Goal: Transaction & Acquisition: Purchase product/service

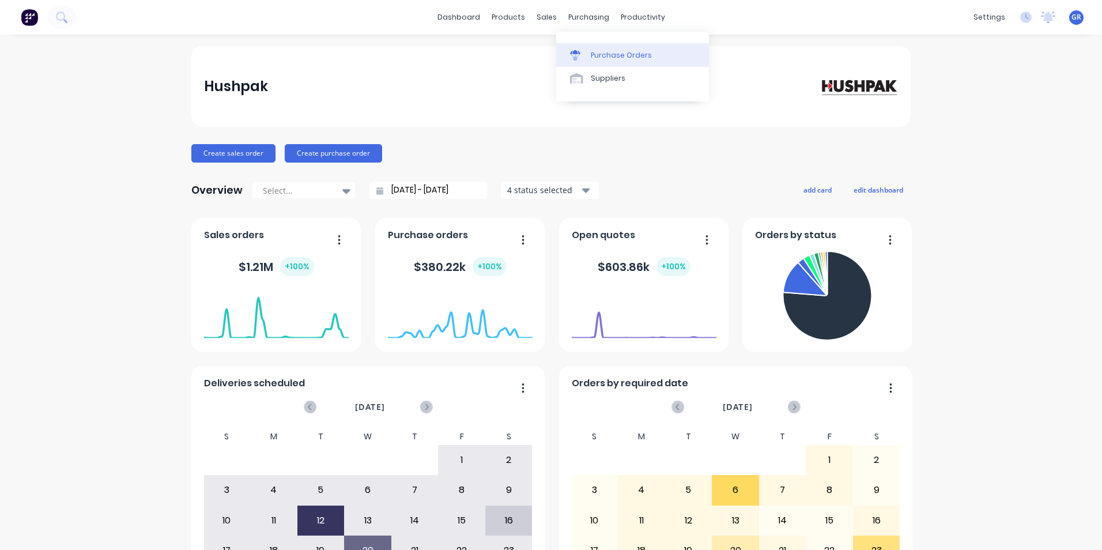
click at [608, 56] on div "Purchase Orders" at bounding box center [621, 55] width 61 height 10
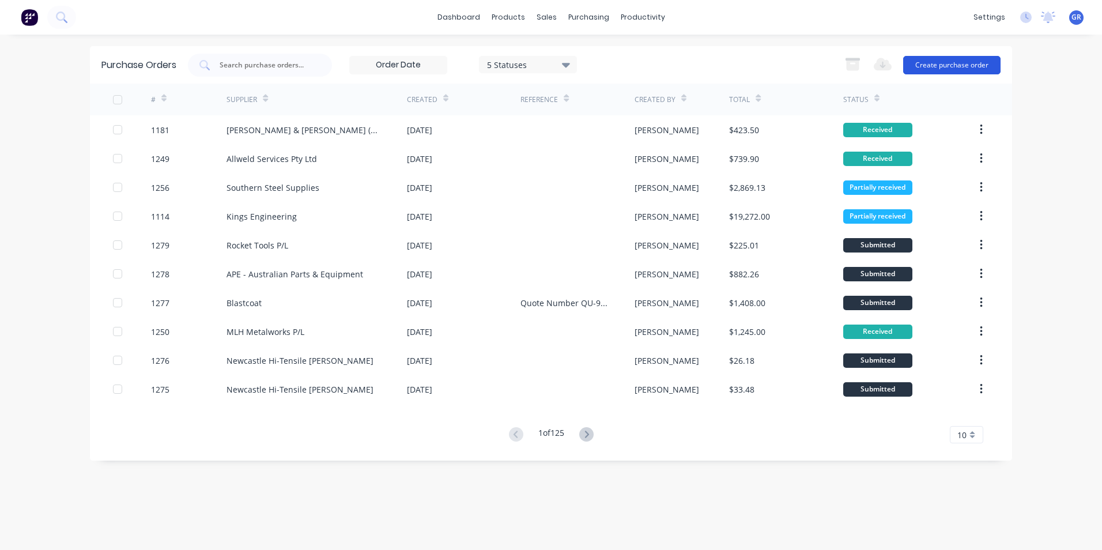
click at [942, 65] on button "Create purchase order" at bounding box center [951, 65] width 97 height 18
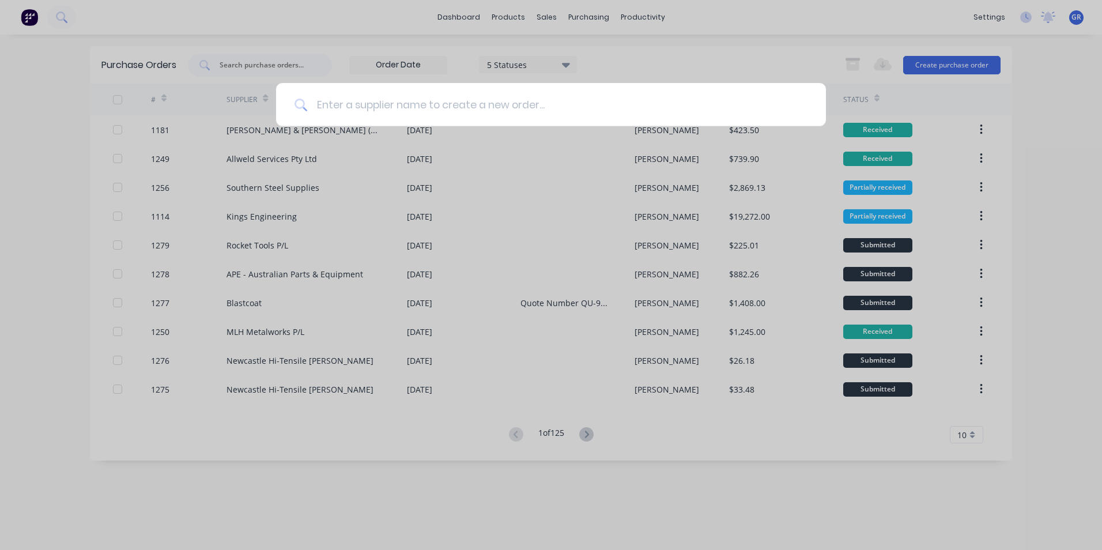
click at [333, 103] on input at bounding box center [557, 104] width 500 height 43
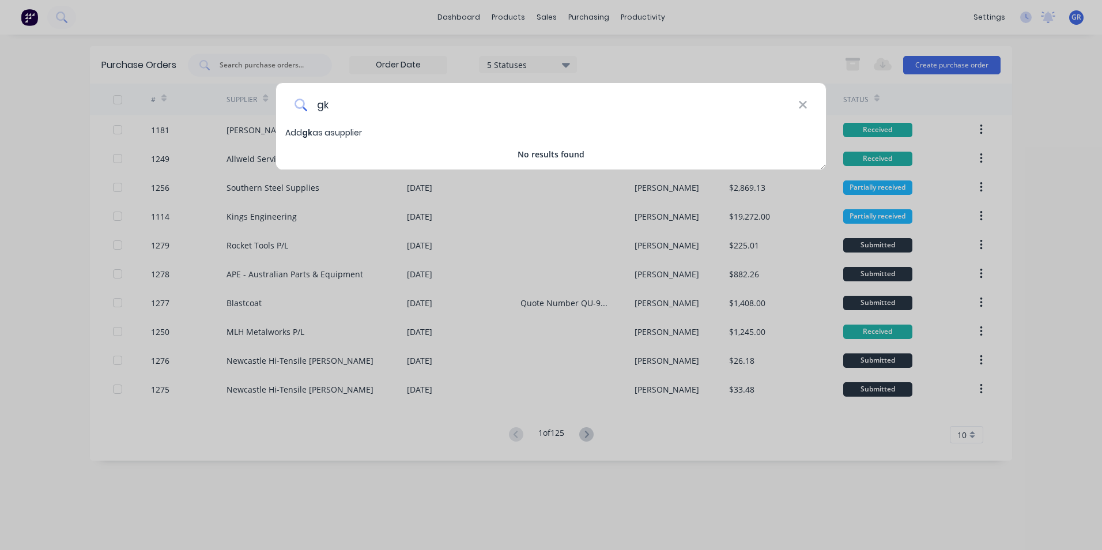
type input "g"
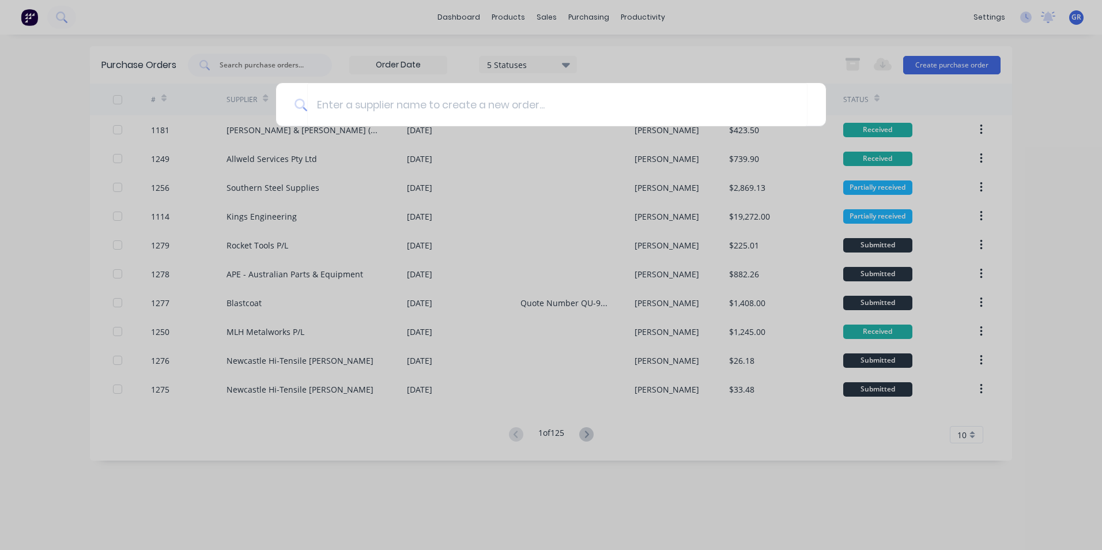
click at [218, 11] on div at bounding box center [551, 275] width 1102 height 550
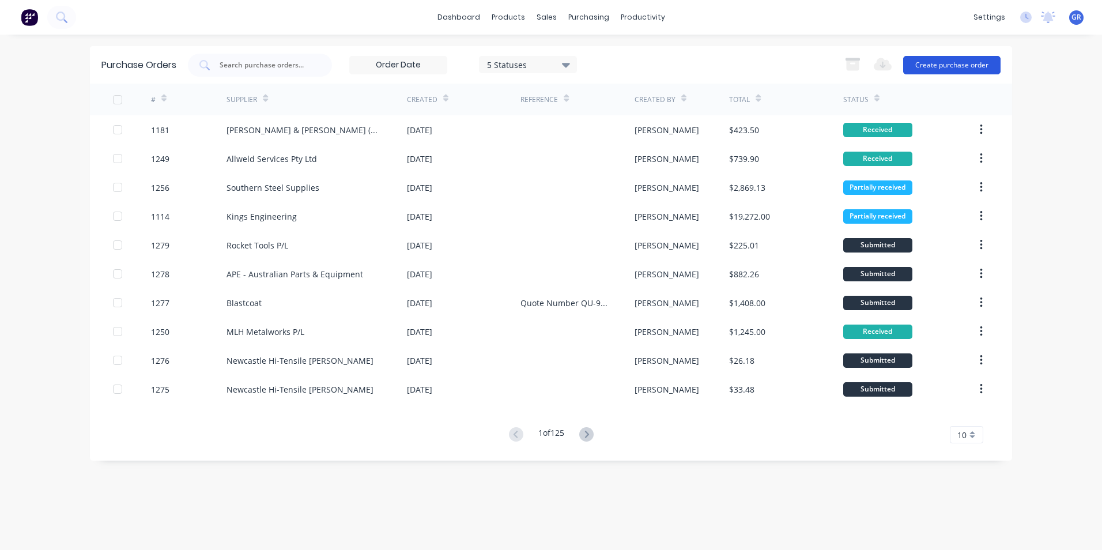
click at [962, 66] on button "Create purchase order" at bounding box center [951, 65] width 97 height 18
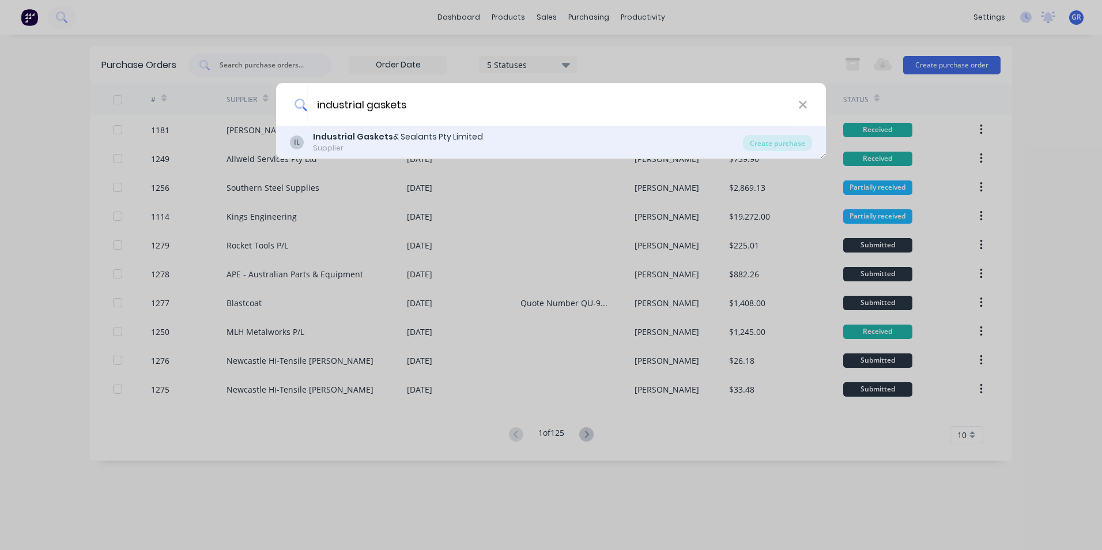
type input "industrial gaskets"
click at [373, 140] on b "Industrial Gaskets" at bounding box center [353, 137] width 80 height 12
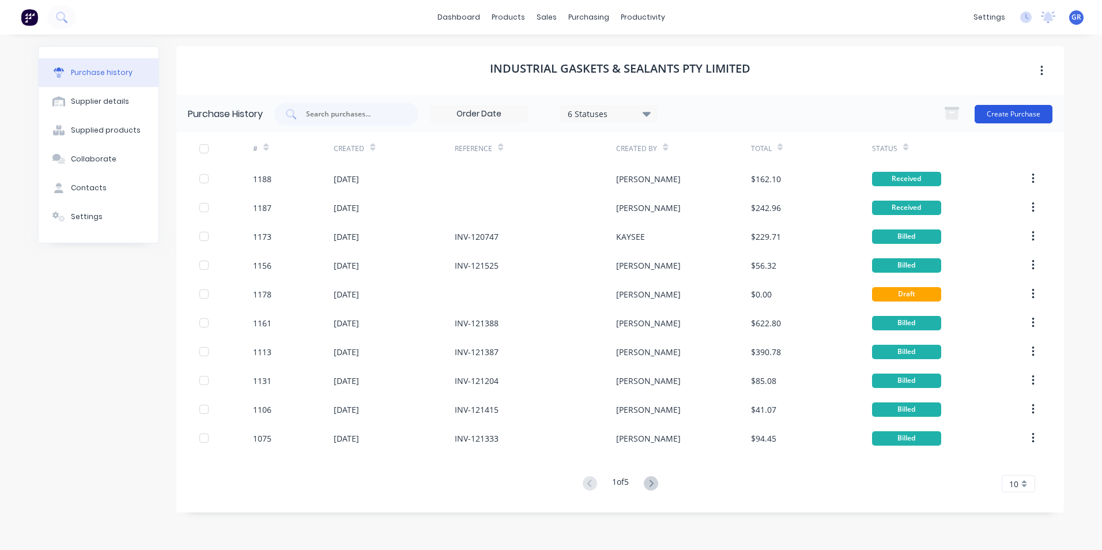
click at [1014, 113] on button "Create Purchase" at bounding box center [1013, 114] width 78 height 18
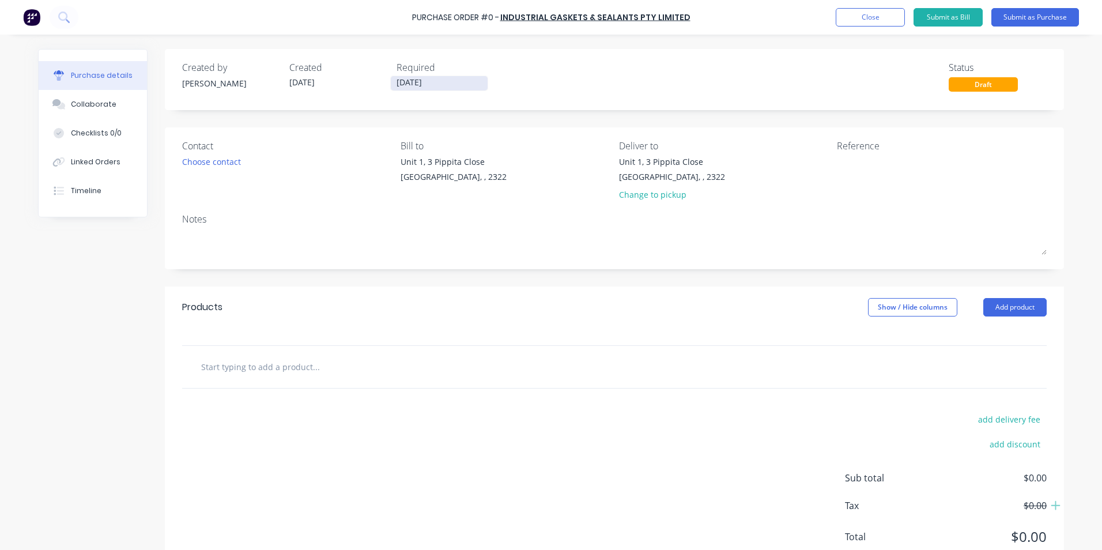
click at [409, 81] on input "[DATE]" at bounding box center [439, 83] width 97 height 14
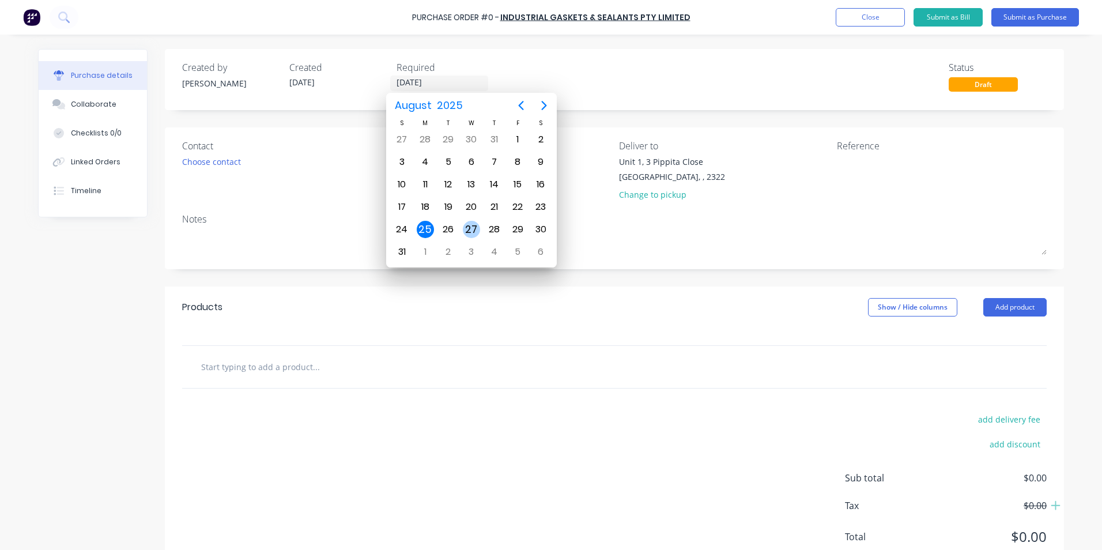
click at [473, 226] on div "27" at bounding box center [471, 229] width 17 height 17
type input "[DATE]"
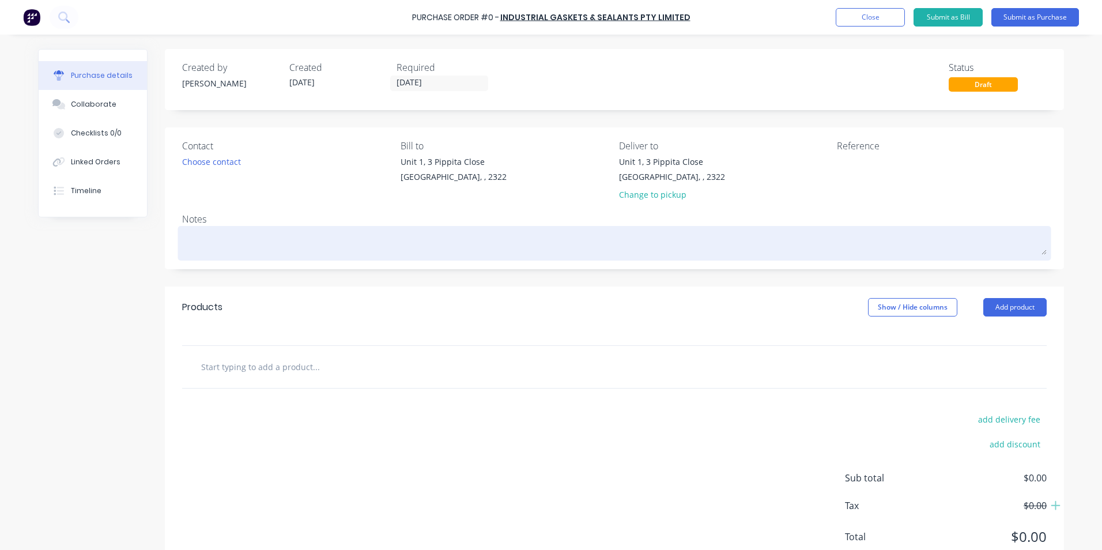
click at [195, 237] on textarea at bounding box center [614, 242] width 864 height 26
type textarea "x"
type textarea "J"
type textarea "x"
type textarea "JN"
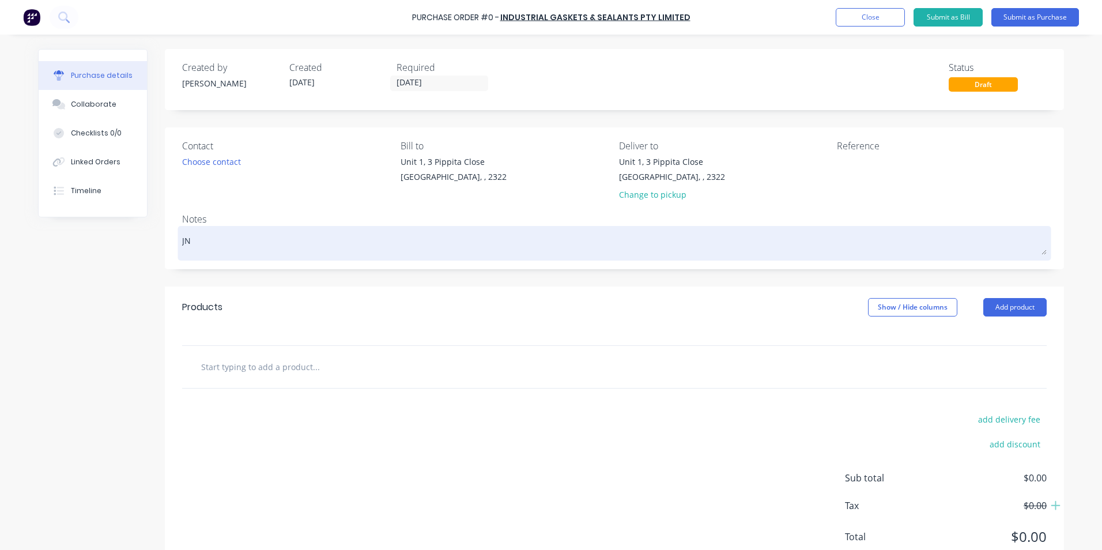
type textarea "x"
type textarea "JN1"
type textarea "x"
type textarea "JN15"
type textarea "x"
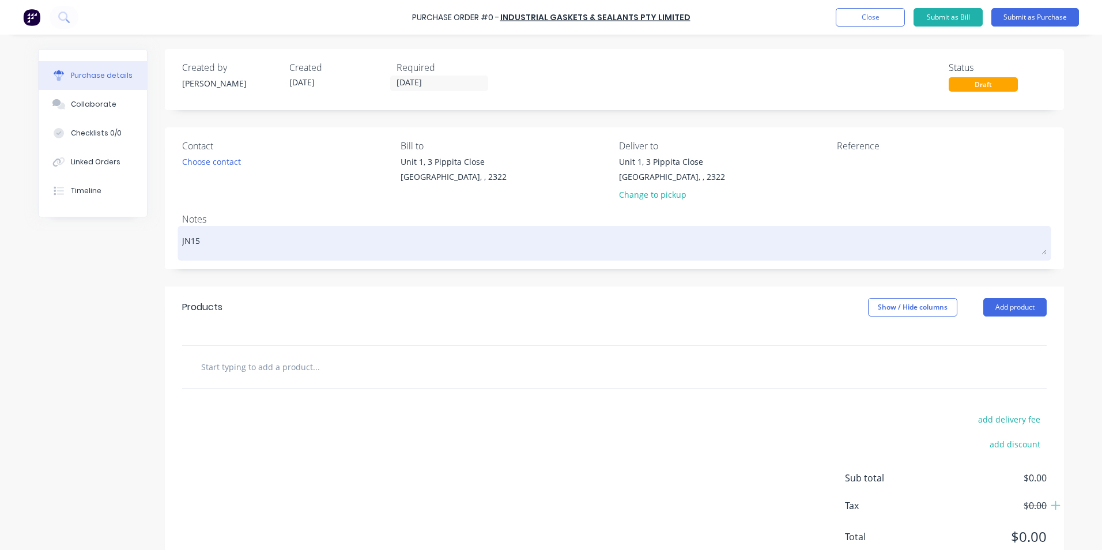
type textarea "JN158"
type textarea "x"
type textarea "JN1586"
type textarea "x"
type textarea "JN1586"
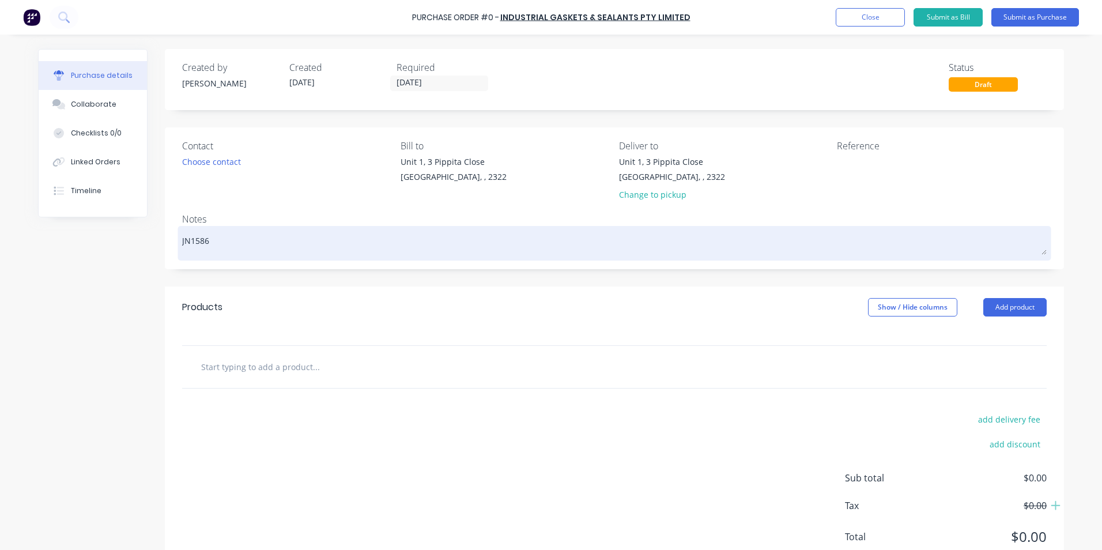
type textarea "x"
type textarea "JN1586 -"
type textarea "x"
type textarea "JN1586 -"
type textarea "x"
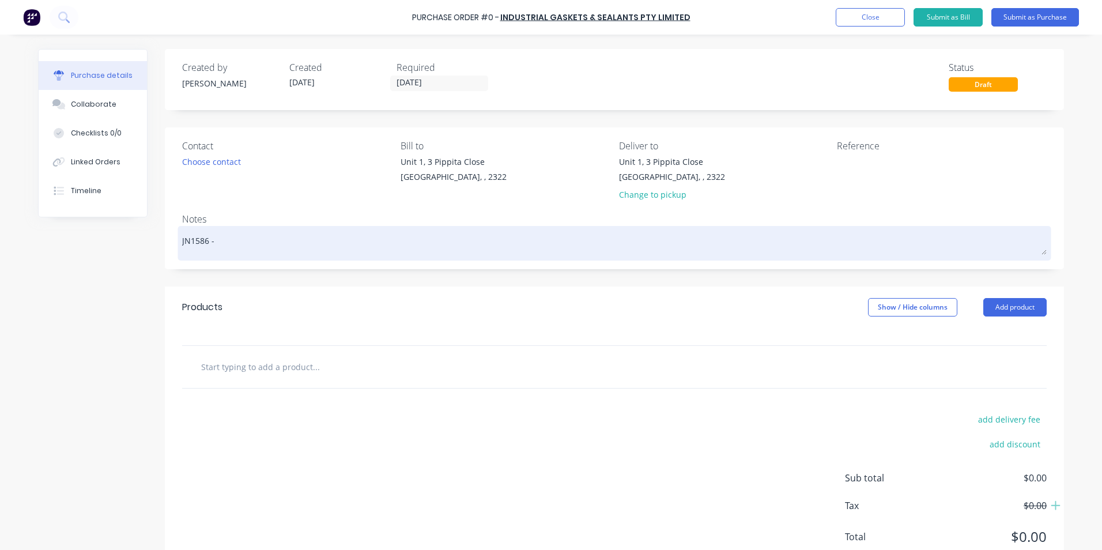
type textarea "JN1586 - 7"
type textarea "x"
type textarea "JN1586 - 79"
type textarea "x"
type textarea "JN1586 - 794"
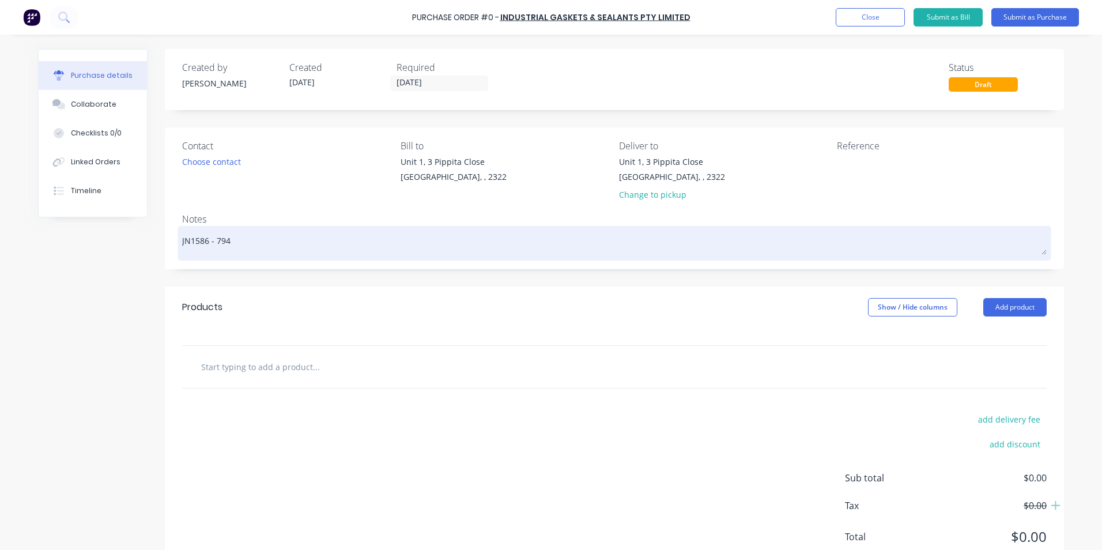
type textarea "x"
type textarea "JN1586 - 794"
type textarea "x"
type textarea "JN1586 - 794 R"
type textarea "x"
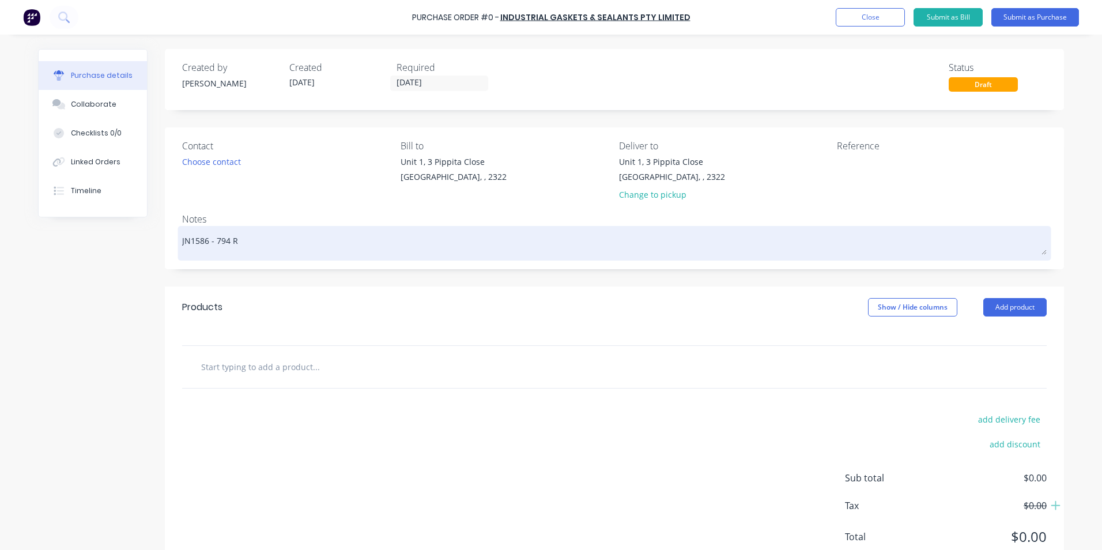
type textarea "JN1586 - 794 Ra"
type textarea "x"
type textarea "JN1586 - 794 Rad"
type textarea "x"
type textarea "JN1586 - 794 Radi"
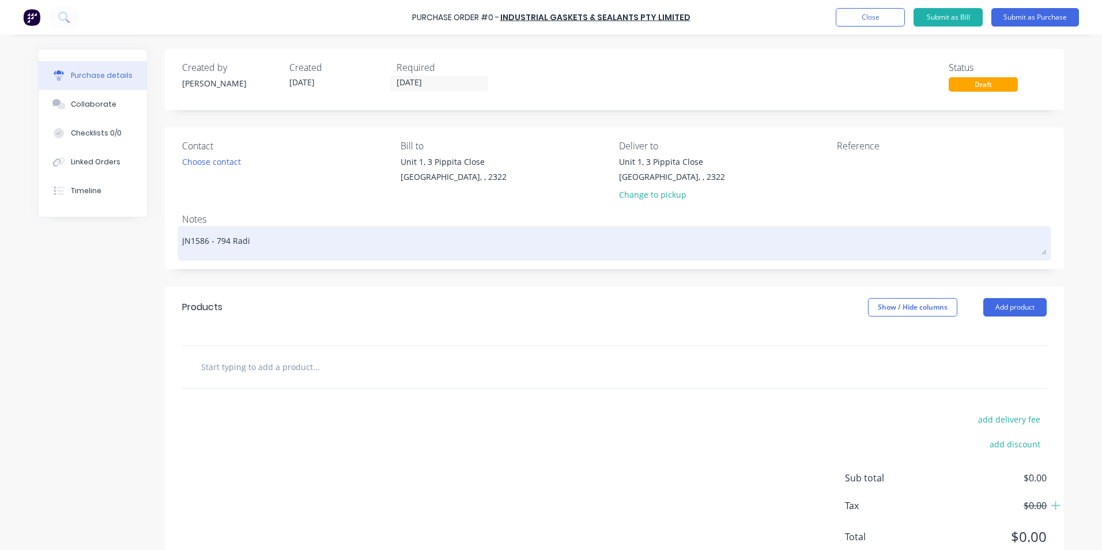
type textarea "x"
type textarea "JN1586 - 794 Radia"
type textarea "x"
type textarea "JN1586 - 794 Radiat"
type textarea "x"
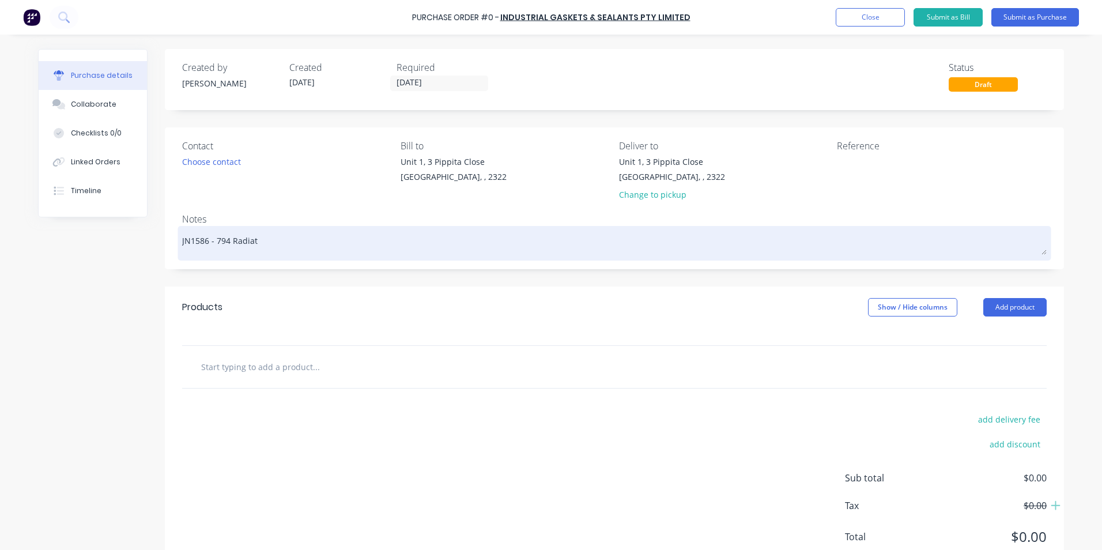
type textarea "JN1586 - 794 Radiato"
type textarea "x"
type textarea "JN1586 - 794 Radiator"
type textarea "x"
type textarea "JN1586 - 794 Radiator"
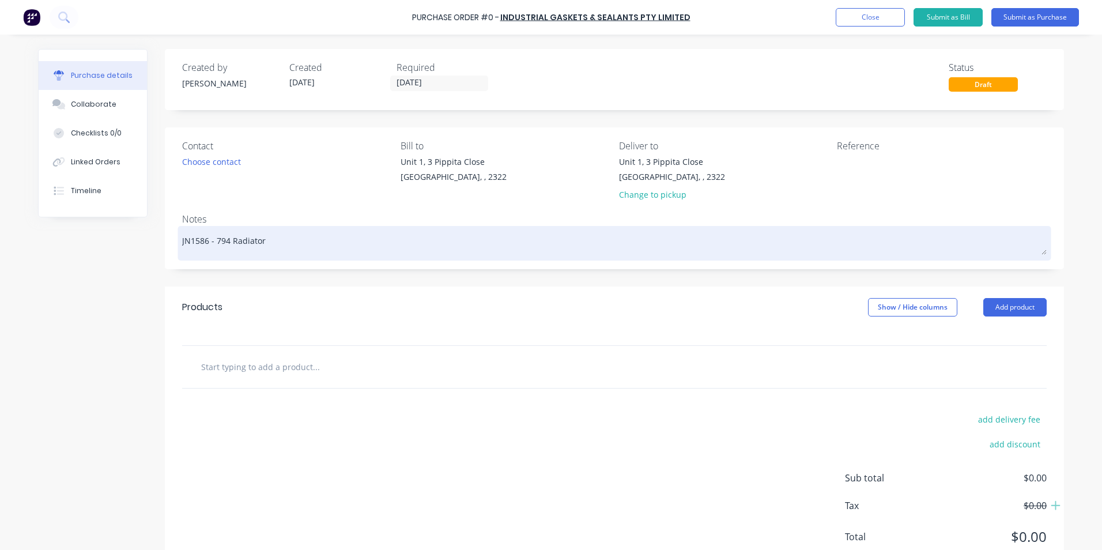
type textarea "x"
type textarea "JN1586 - 794 Radiator L"
type textarea "x"
type textarea "JN1586 - 794 Radiator Lo"
type textarea "x"
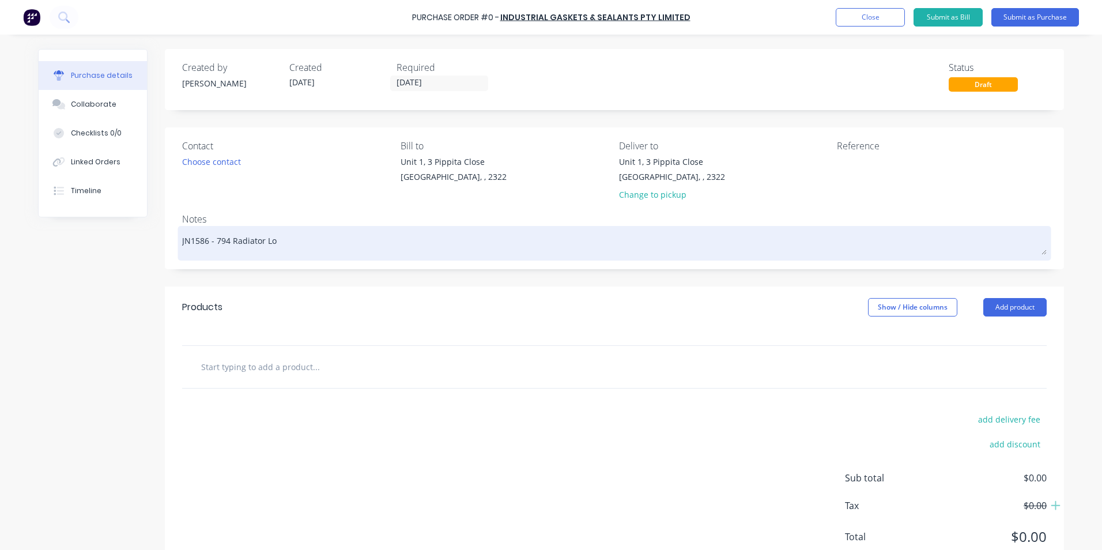
type textarea "JN1586 - 794 Radiator [PERSON_NAME]"
type textarea "x"
type textarea "JN1586 - 794 Radiator Louv"
type textarea "x"
type textarea "JN1586 - 794 Radiator Louvr"
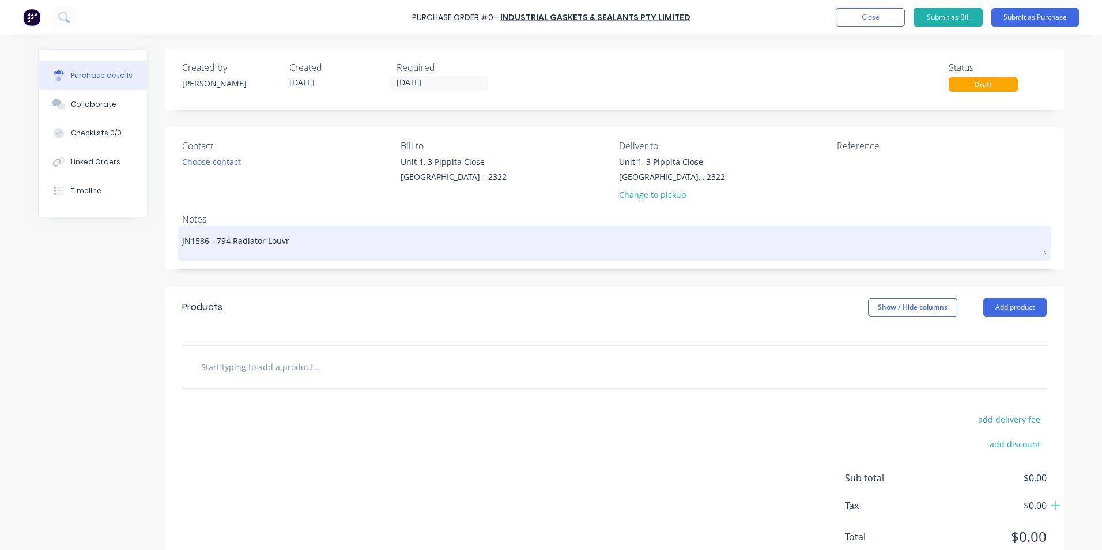
type textarea "x"
type textarea "JN1586 - 794 Radiator Louvre"
type textarea "x"
type textarea "JN1586 - 794 Radiator Louvre"
type textarea "x"
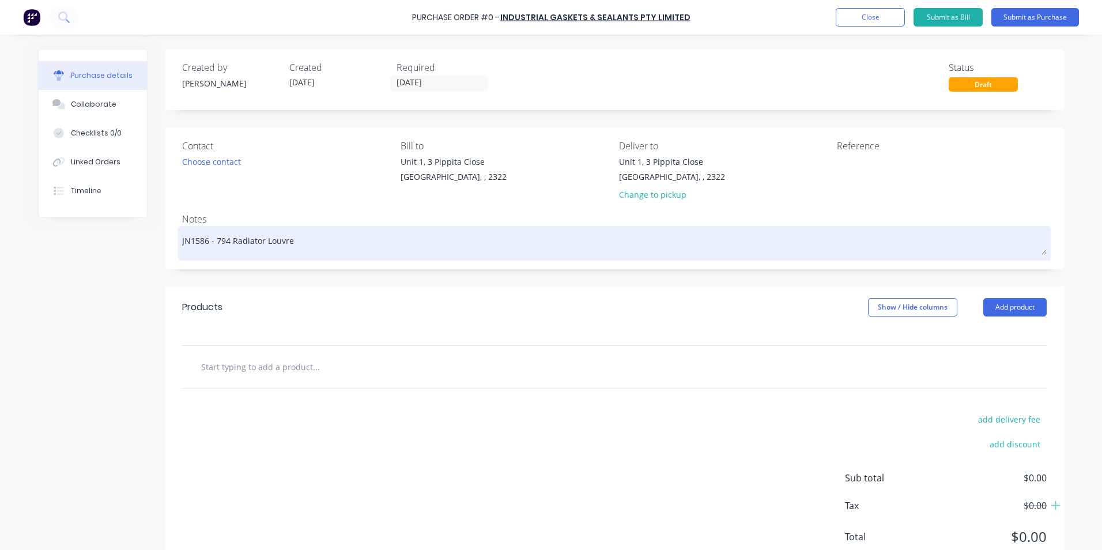
type textarea "JN1586 - 794 Radiator Louvre -"
type textarea "x"
type textarea "JN1586 - 794 Radiator Louvre -"
type textarea "x"
type textarea "JN1586 - 794 Radiator Louvre - T"
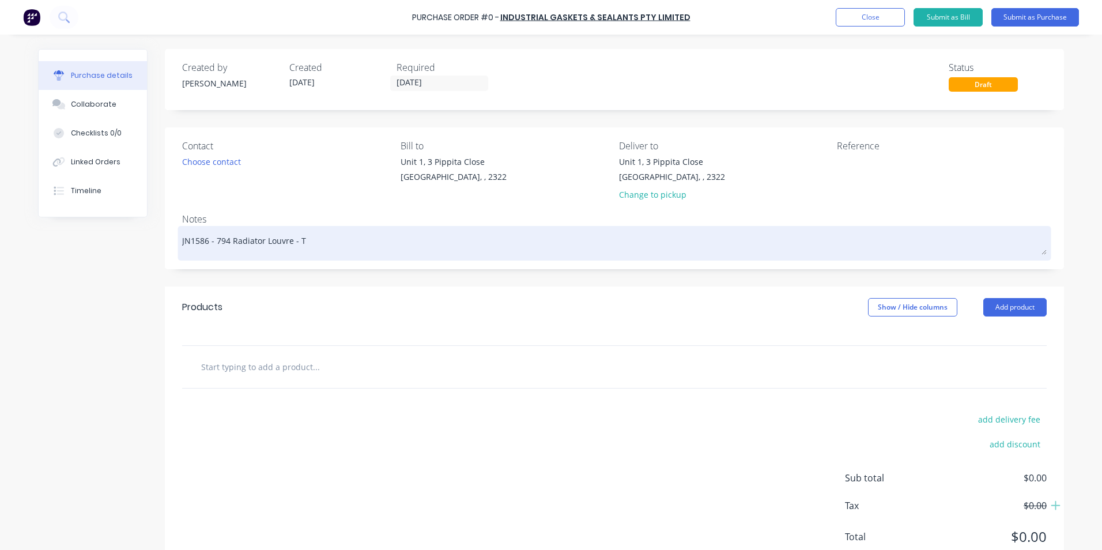
type textarea "x"
type textarea "JN1586 - 794 Radiator Louvre - Tr"
type textarea "x"
type textarea "JN1586 - 794 Radiator Louvre - Tru"
type textarea "x"
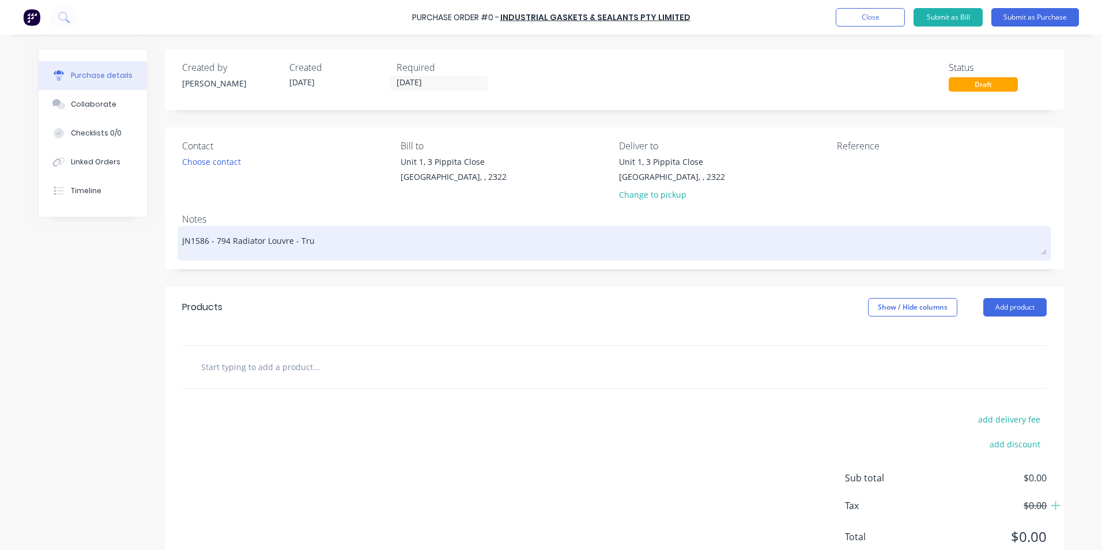
type textarea "JN1586 - 794 Radiator Louvre - Truc"
type textarea "x"
type textarea "JN1586 - 794 Radiator Louvre - Truck"
type textarea "x"
type textarea "JN1586 - 794 Radiator Louvre - Truck"
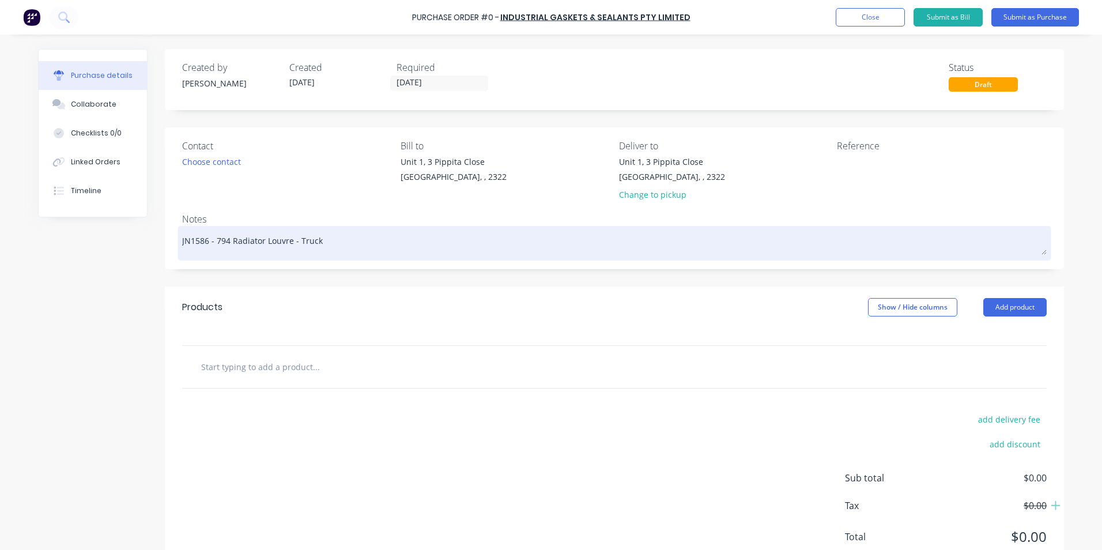
type textarea "x"
type textarea "JN1586 - 794 Radiator Louvre - Truck #"
type textarea "x"
type textarea "JN1586 - 794 Radiator Louvre - Truck #1"
type textarea "x"
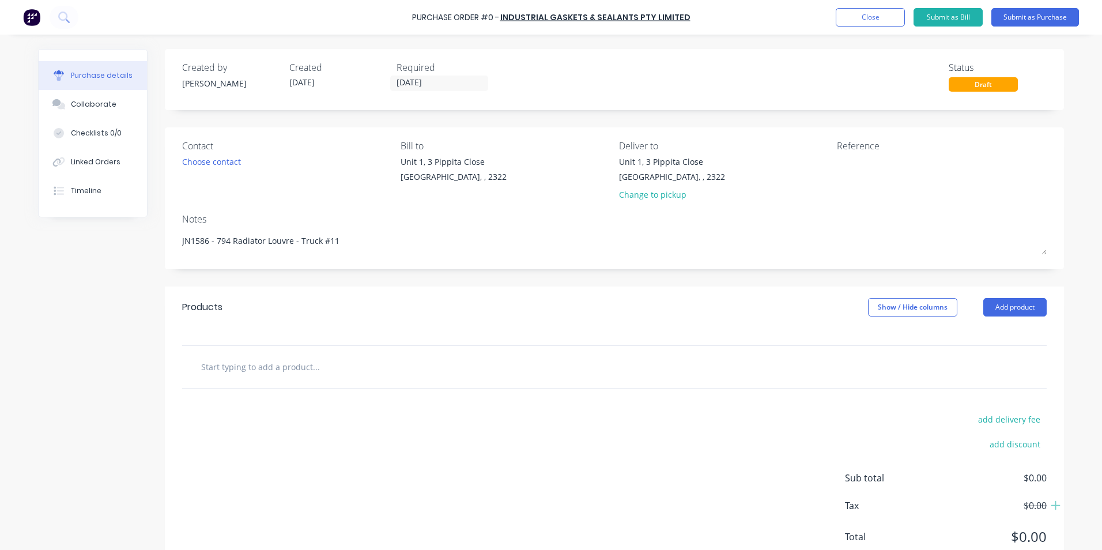
type textarea "JN1586 - 794 Radiator Louvre - Truck #11"
type textarea "x"
type textarea "JN1586 - 794 Radiator Louvre - Truck #11"
click at [267, 364] on input "text" at bounding box center [316, 366] width 231 height 23
type textarea "x"
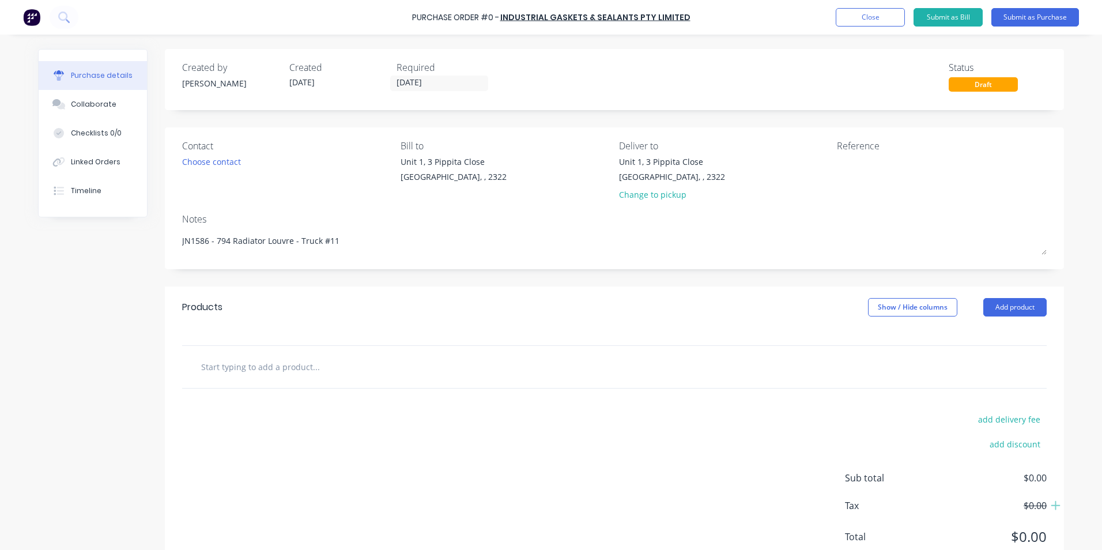
type input "S"
type textarea "x"
type input "Su"
type textarea "x"
type input "Sup"
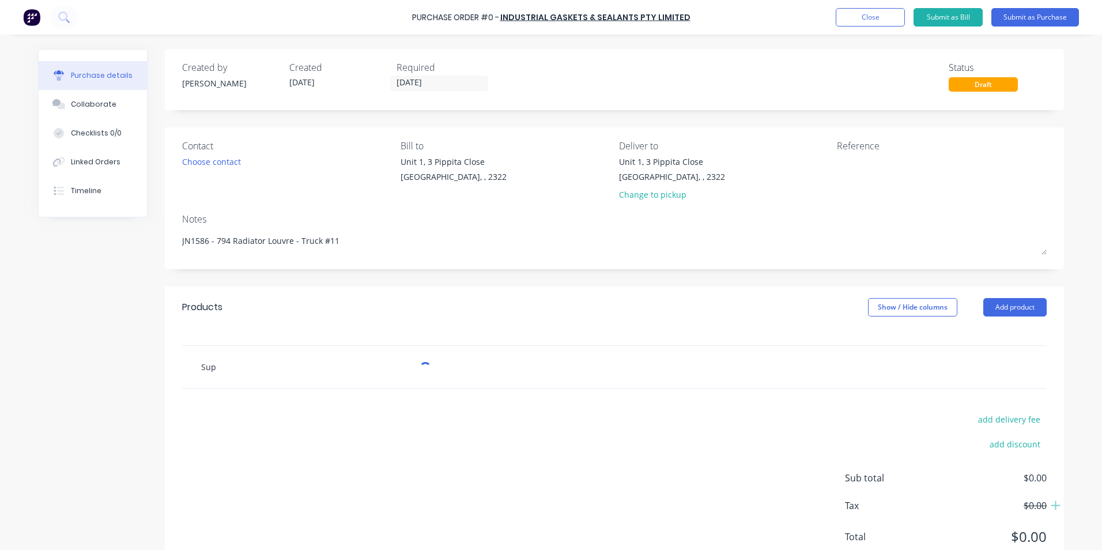
type textarea "x"
type input "Supp"
type textarea "x"
type input "Suppl"
type textarea "x"
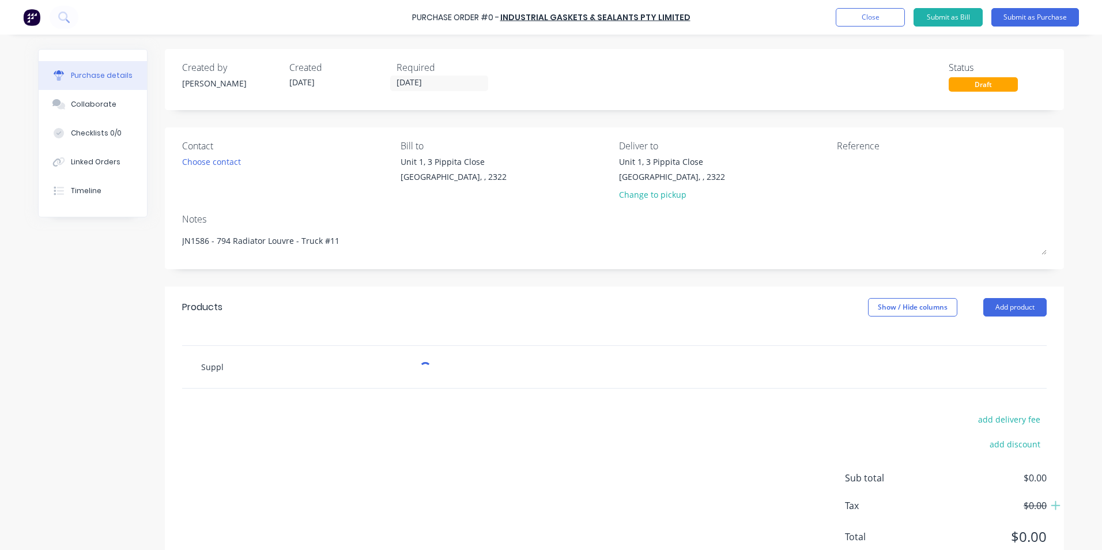
type input "Supply"
type textarea "x"
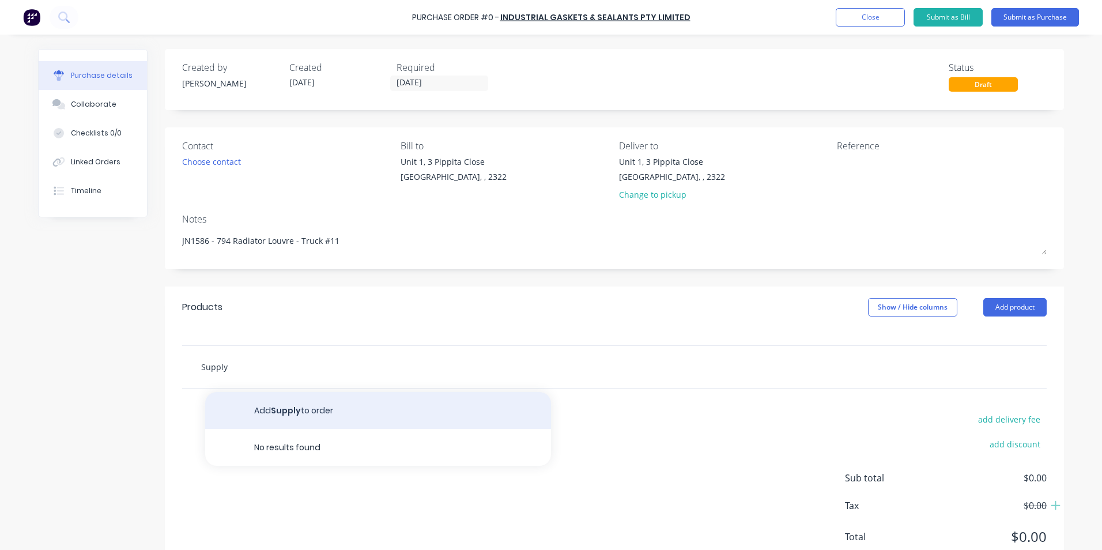
type input "Supply"
click at [300, 407] on button "Add Supply to order" at bounding box center [378, 410] width 346 height 37
type textarea "x"
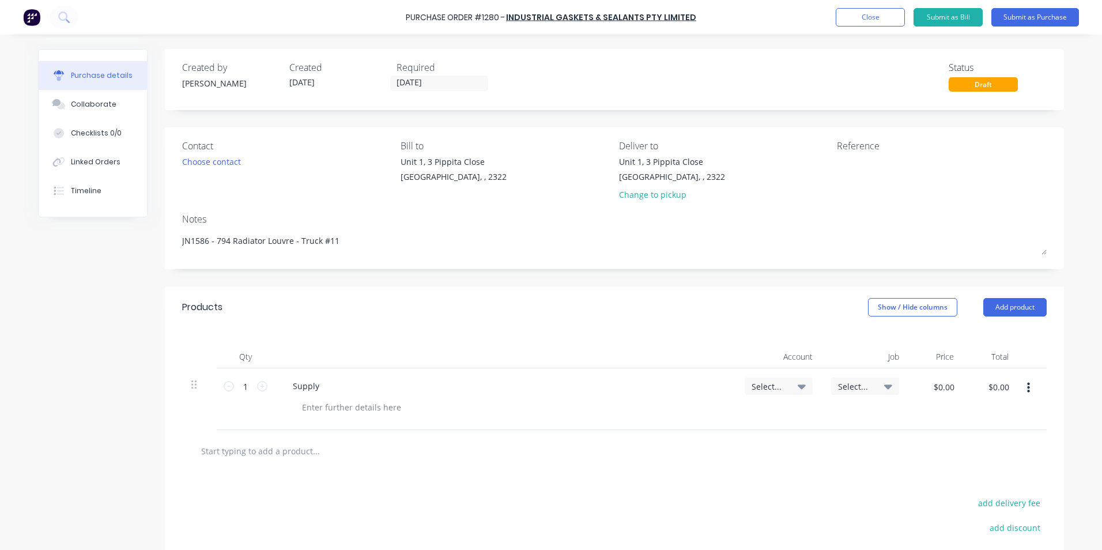
click at [327, 387] on div "Supply" at bounding box center [505, 385] width 443 height 17
type textarea "x"
click at [319, 384] on div "Supply" at bounding box center [306, 385] width 45 height 17
drag, startPoint x: 489, startPoint y: 384, endPoint x: 510, endPoint y: 389, distance: 21.4
click at [489, 384] on div "Supply - 794 Radiator Louvre Rubber Kit as per quote" at bounding box center [396, 385] width 225 height 17
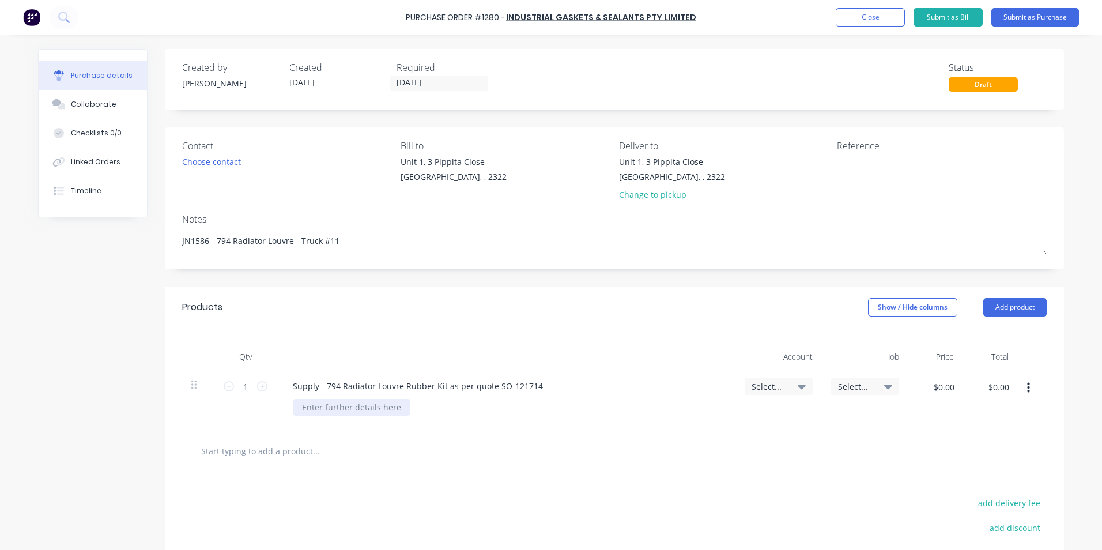
type textarea "x"
click at [334, 409] on div at bounding box center [352, 407] width 118 height 17
click at [753, 380] on div "Select..." at bounding box center [779, 385] width 68 height 17
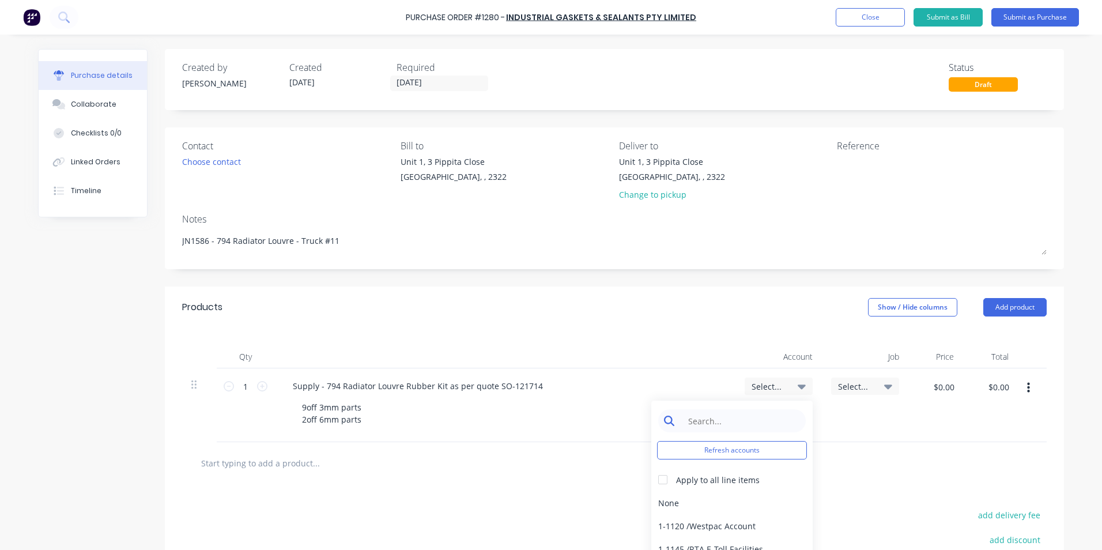
type textarea "x"
click at [724, 419] on input at bounding box center [741, 420] width 118 height 23
type input "1-14"
click at [741, 500] on div "1-1400 / Work in Progress" at bounding box center [731, 502] width 161 height 23
click at [861, 384] on span "Select..." at bounding box center [855, 386] width 35 height 12
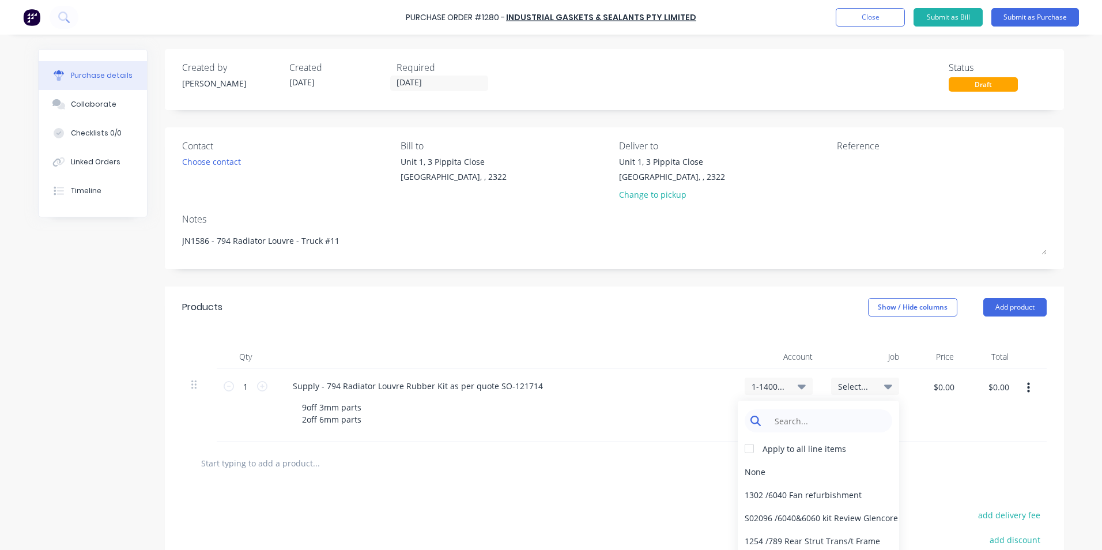
type textarea "x"
drag, startPoint x: 810, startPoint y: 420, endPoint x: 811, endPoint y: 411, distance: 8.1
click at [810, 421] on input at bounding box center [827, 420] width 118 height 23
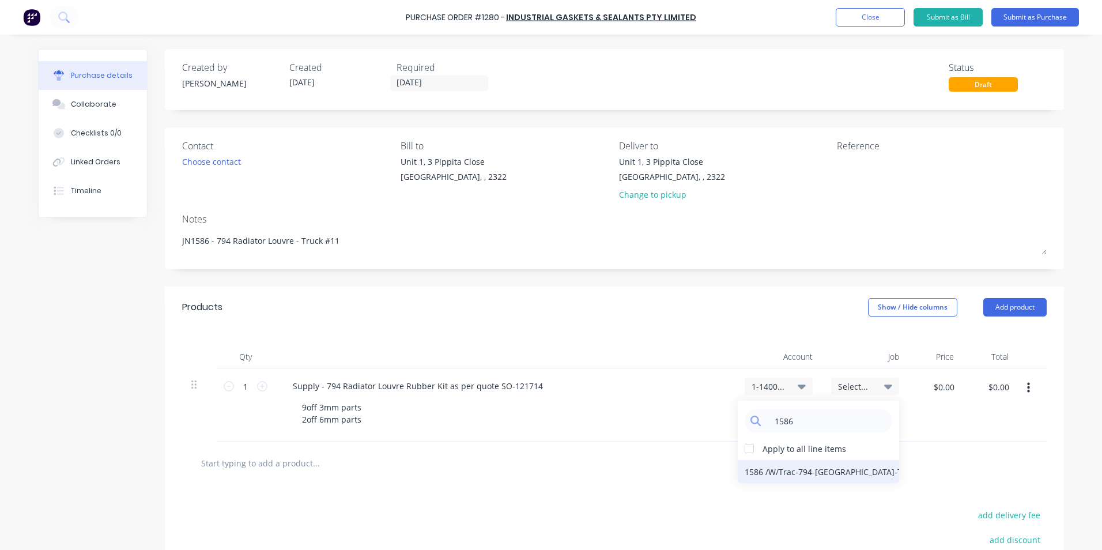
type input "1586"
click at [829, 470] on div "1586 / W/Trac-794-[GEOGRAPHIC_DATA]-T11" at bounding box center [818, 471] width 161 height 23
type textarea "x"
click at [935, 387] on input "$0.00" at bounding box center [943, 386] width 35 height 18
type input "624.05"
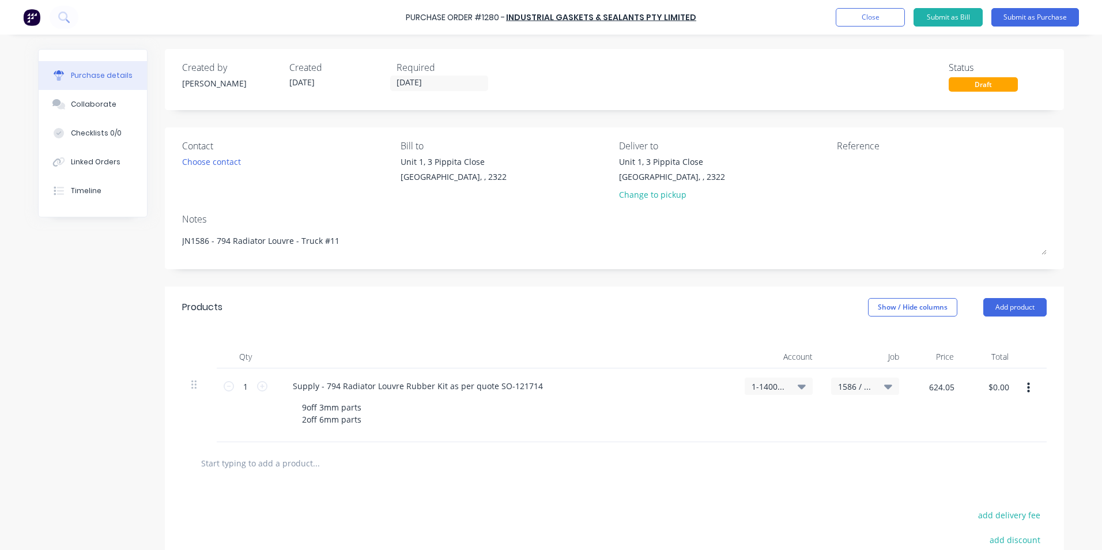
type textarea "x"
type input "$624.05"
click at [958, 436] on div "1 1 Supply - 794 Radiator Louvre Rubber Kit as per quote SO-121714 9off 3mm par…" at bounding box center [614, 405] width 864 height 74
click at [1027, 17] on button "Submit as Purchase" at bounding box center [1035, 17] width 88 height 18
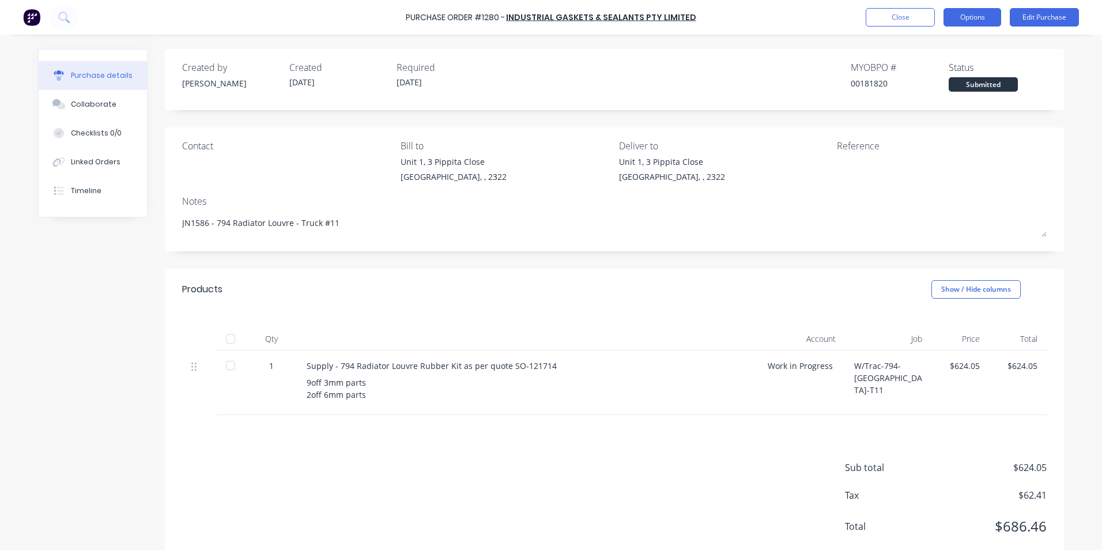
click at [979, 19] on button "Options" at bounding box center [972, 17] width 58 height 18
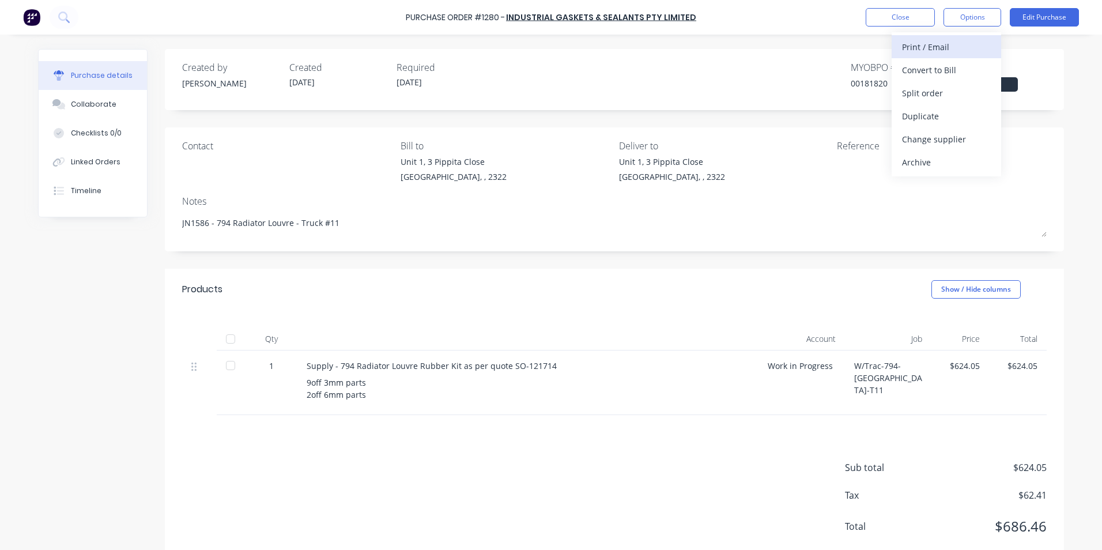
click at [949, 44] on div "Print / Email" at bounding box center [946, 47] width 89 height 17
click at [928, 67] on div "With pricing" at bounding box center [946, 70] width 89 height 17
type textarea "x"
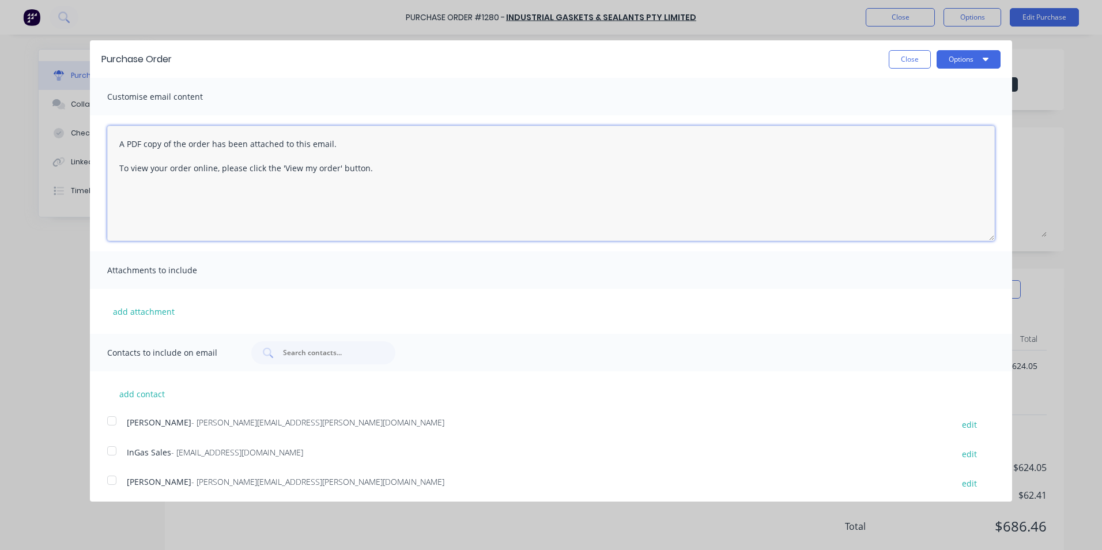
drag, startPoint x: 386, startPoint y: 167, endPoint x: 93, endPoint y: 135, distance: 293.9
click at [93, 135] on div "A PDF copy of the order has been attached to this email. To view your order onl…" at bounding box center [551, 183] width 922 height 136
type textarea "Hi Sales, PO attached as"
type textarea "x"
click at [244, 146] on textarea "Hi Sales, PO attached as quoted, please note this job is urgent" at bounding box center [550, 183] width 887 height 115
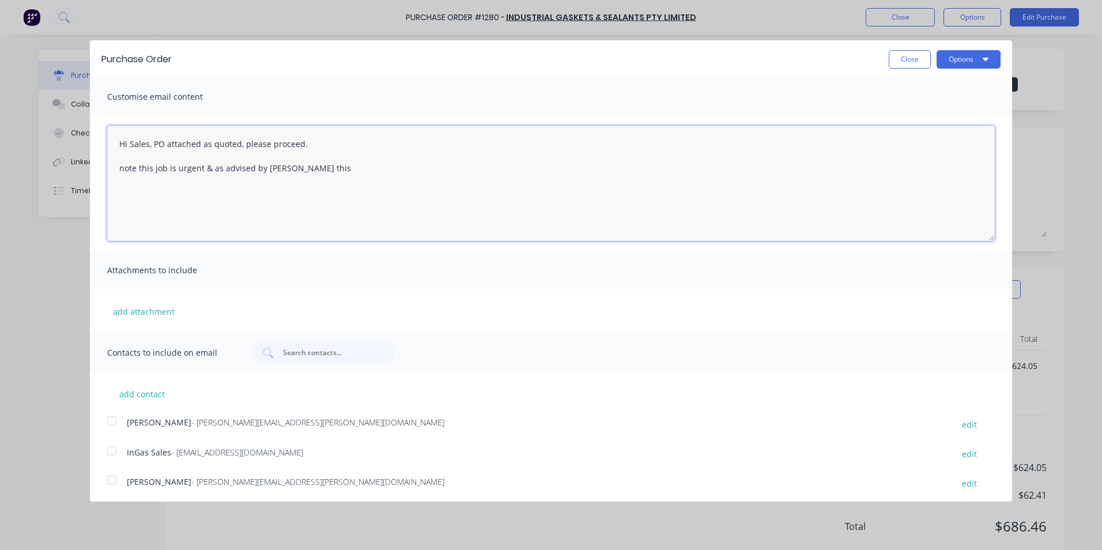
click at [136, 171] on textarea "Hi Sales, PO attached as quoted, please proceed. note this job is urgent & as a…" at bounding box center [550, 183] width 887 height 115
click at [146, 171] on textarea "Hi Sales, PO attached as quoted, please proceed. noted this job is urgent & as …" at bounding box center [550, 183] width 887 height 115
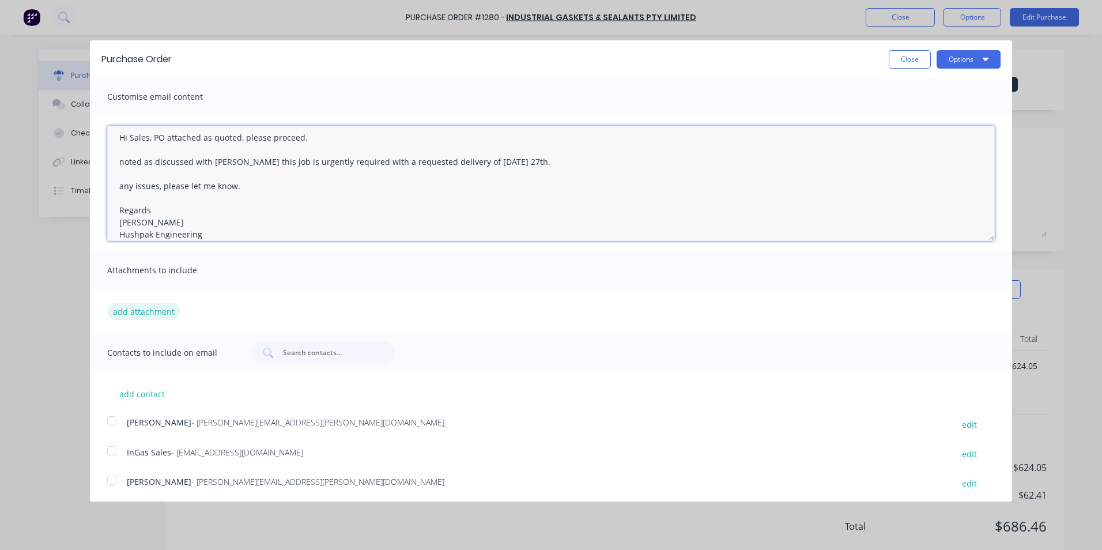
type textarea "Hi Sales, PO attached as quoted, please proceed. noted as discussed with [PERSO…"
click at [137, 309] on button "add attachment" at bounding box center [143, 311] width 73 height 17
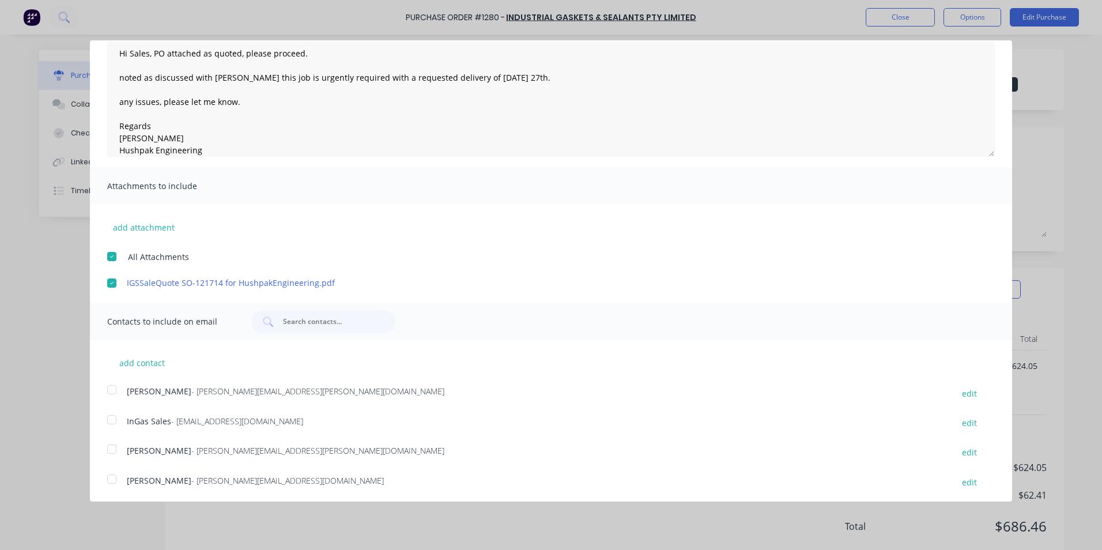
scroll to position [86, 0]
click at [114, 386] on div at bounding box center [111, 387] width 23 height 23
click at [111, 415] on div at bounding box center [111, 417] width 23 height 23
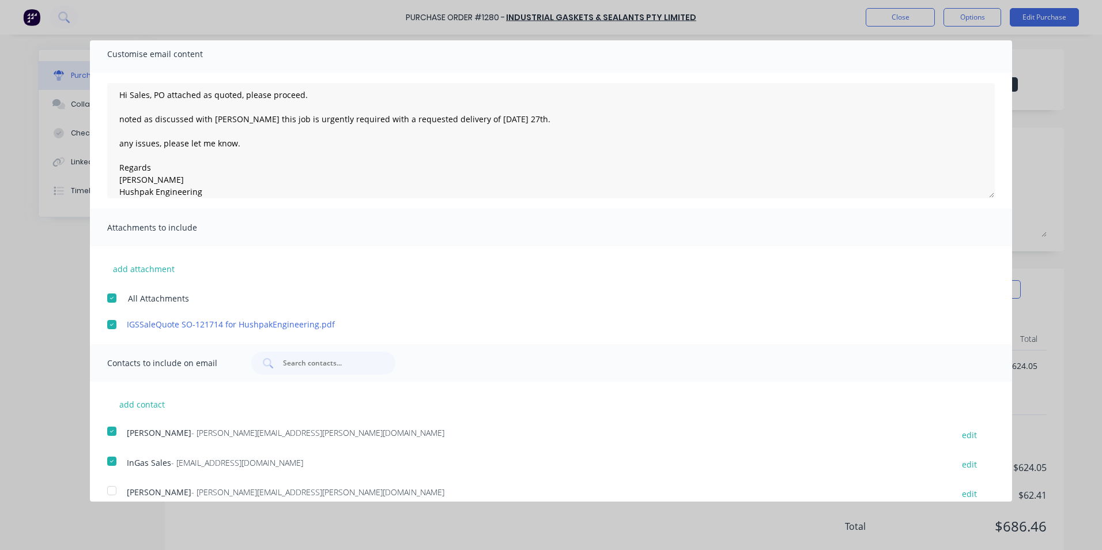
scroll to position [0, 0]
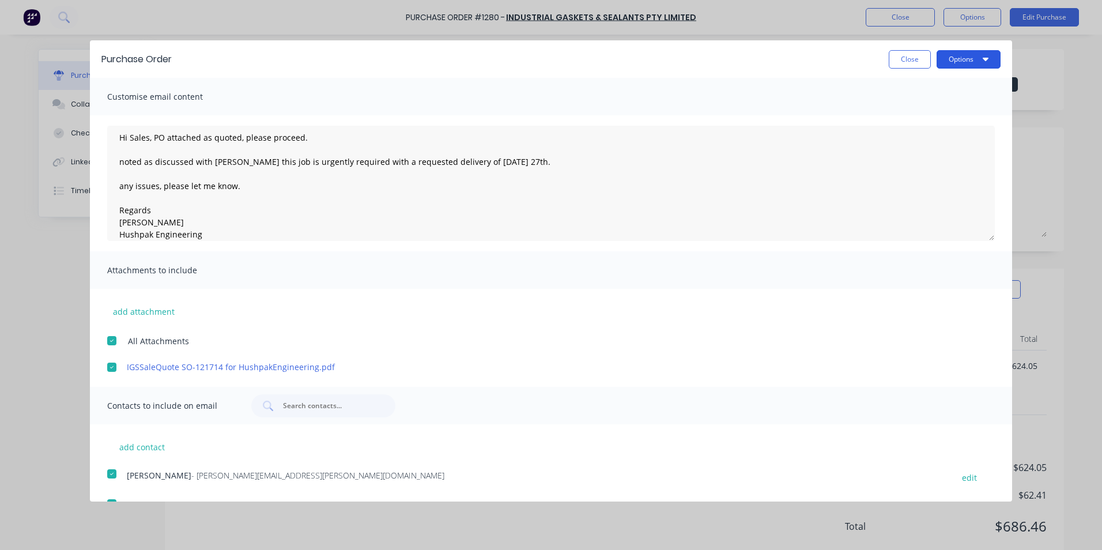
click at [969, 58] on button "Options" at bounding box center [968, 59] width 64 height 18
click at [906, 108] on div "Email" at bounding box center [945, 111] width 89 height 17
type textarea "x"
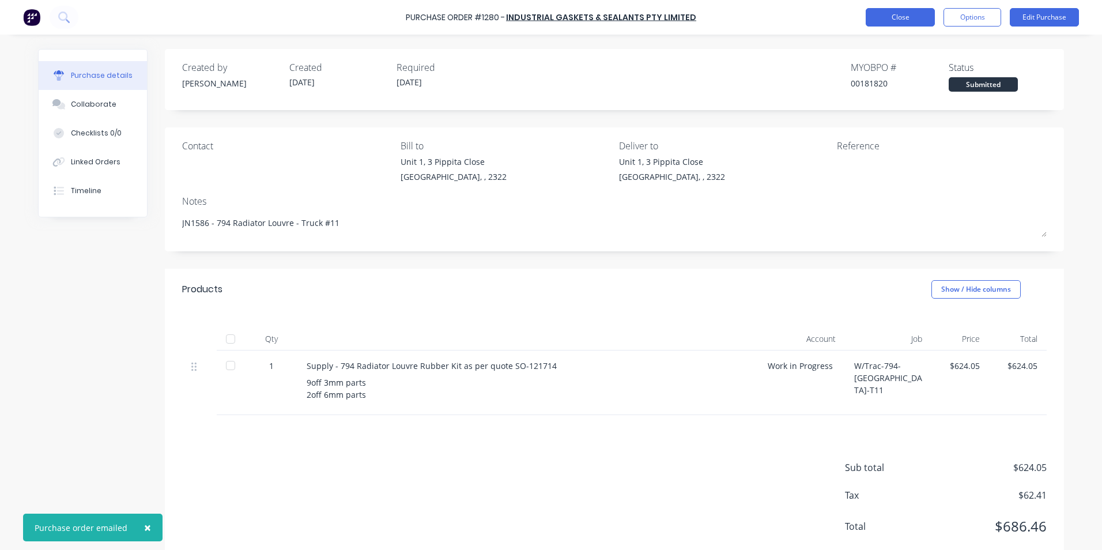
click at [887, 13] on button "Close" at bounding box center [900, 17] width 69 height 18
